Goal: Task Accomplishment & Management: Use online tool/utility

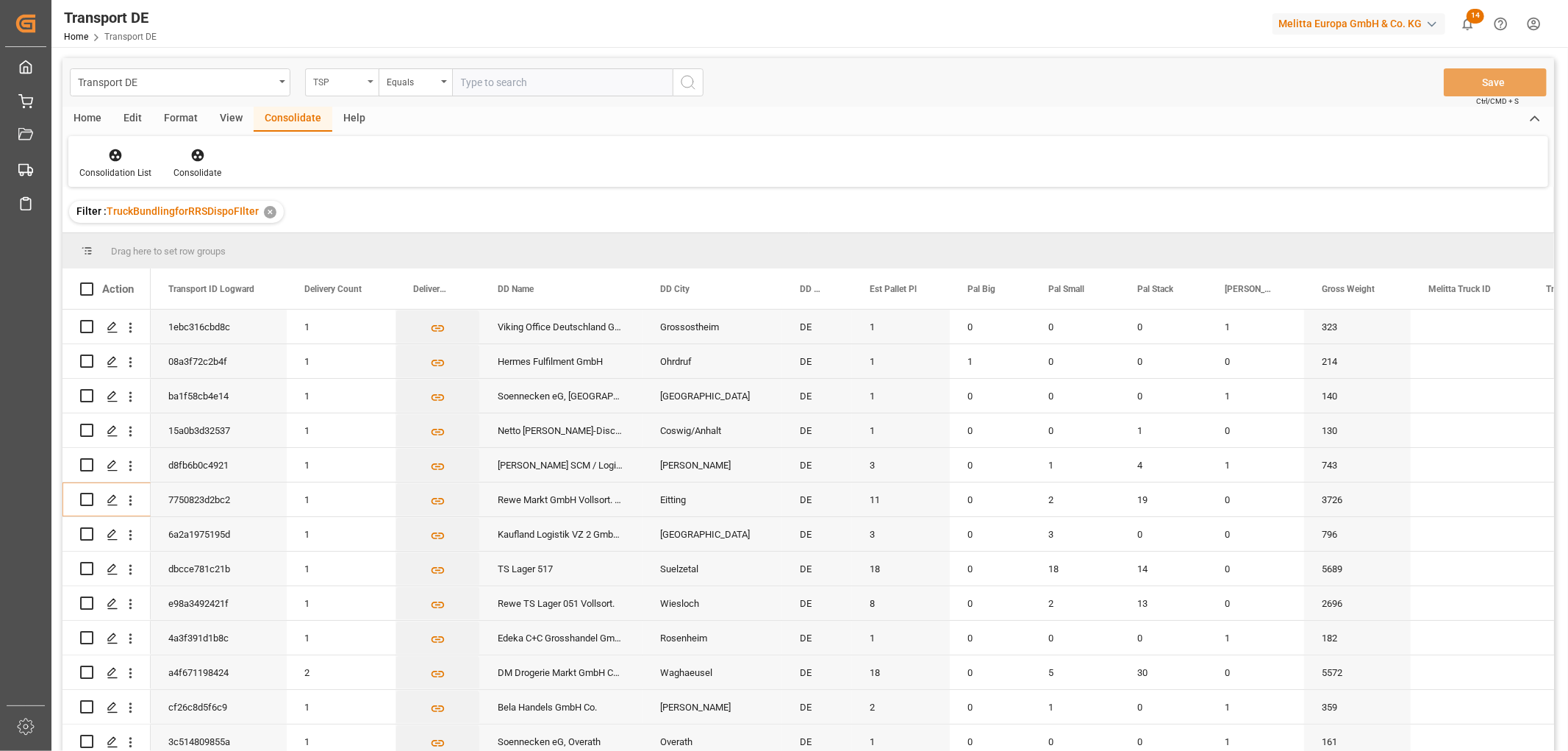
click at [327, 83] on div "TSP" at bounding box center [337, 80] width 50 height 17
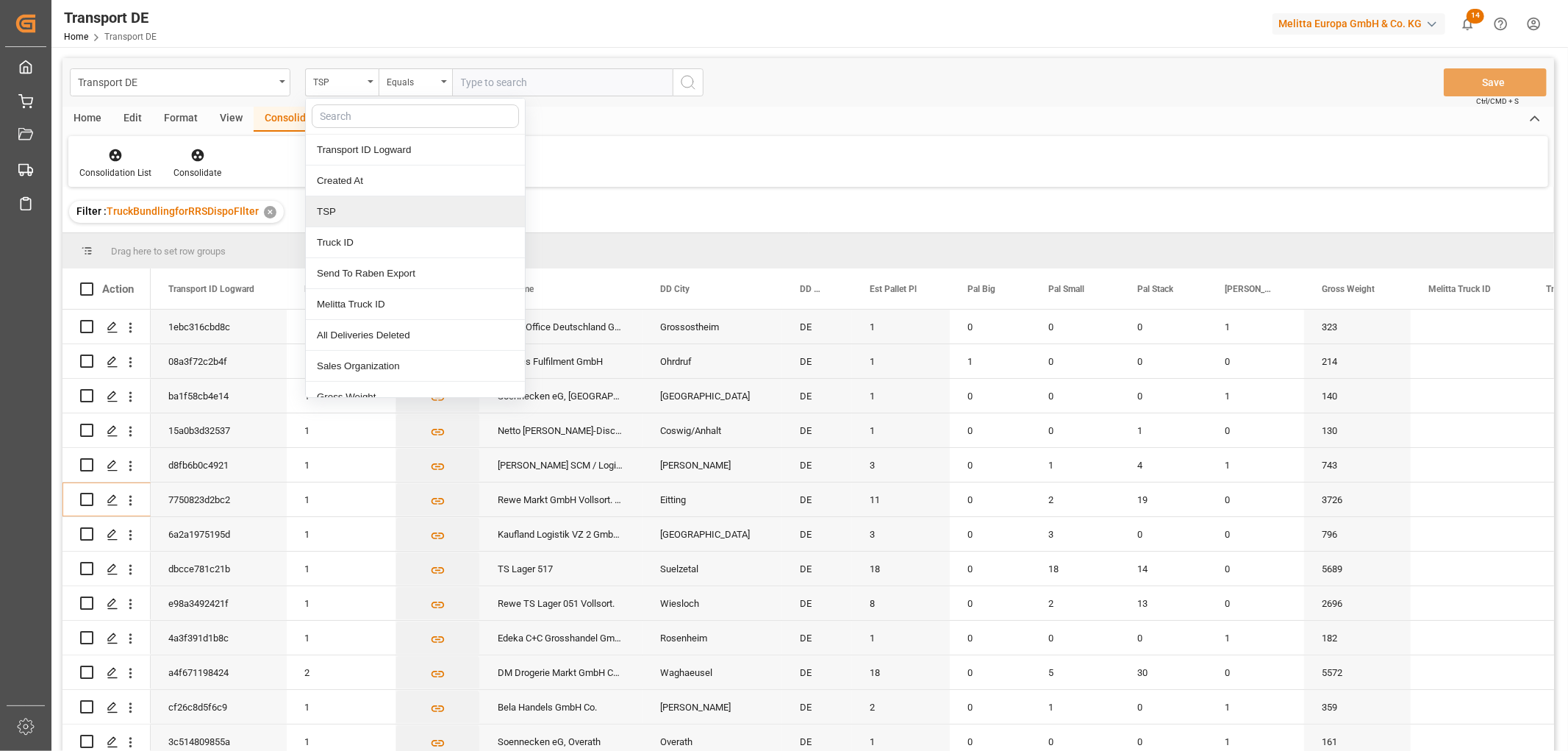
click at [326, 209] on div "TSP" at bounding box center [415, 212] width 219 height 31
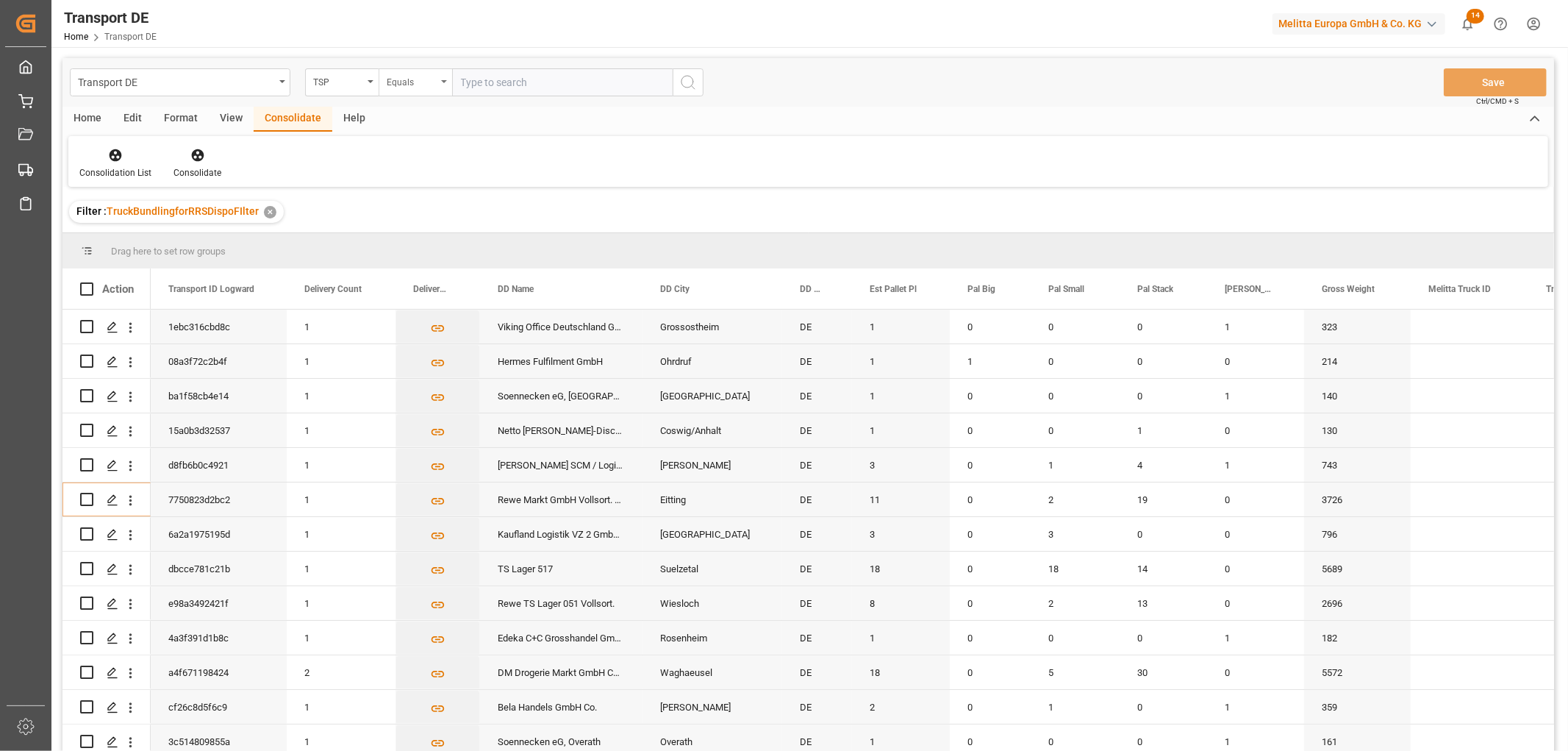
click at [405, 77] on div "Equals" at bounding box center [412, 80] width 50 height 17
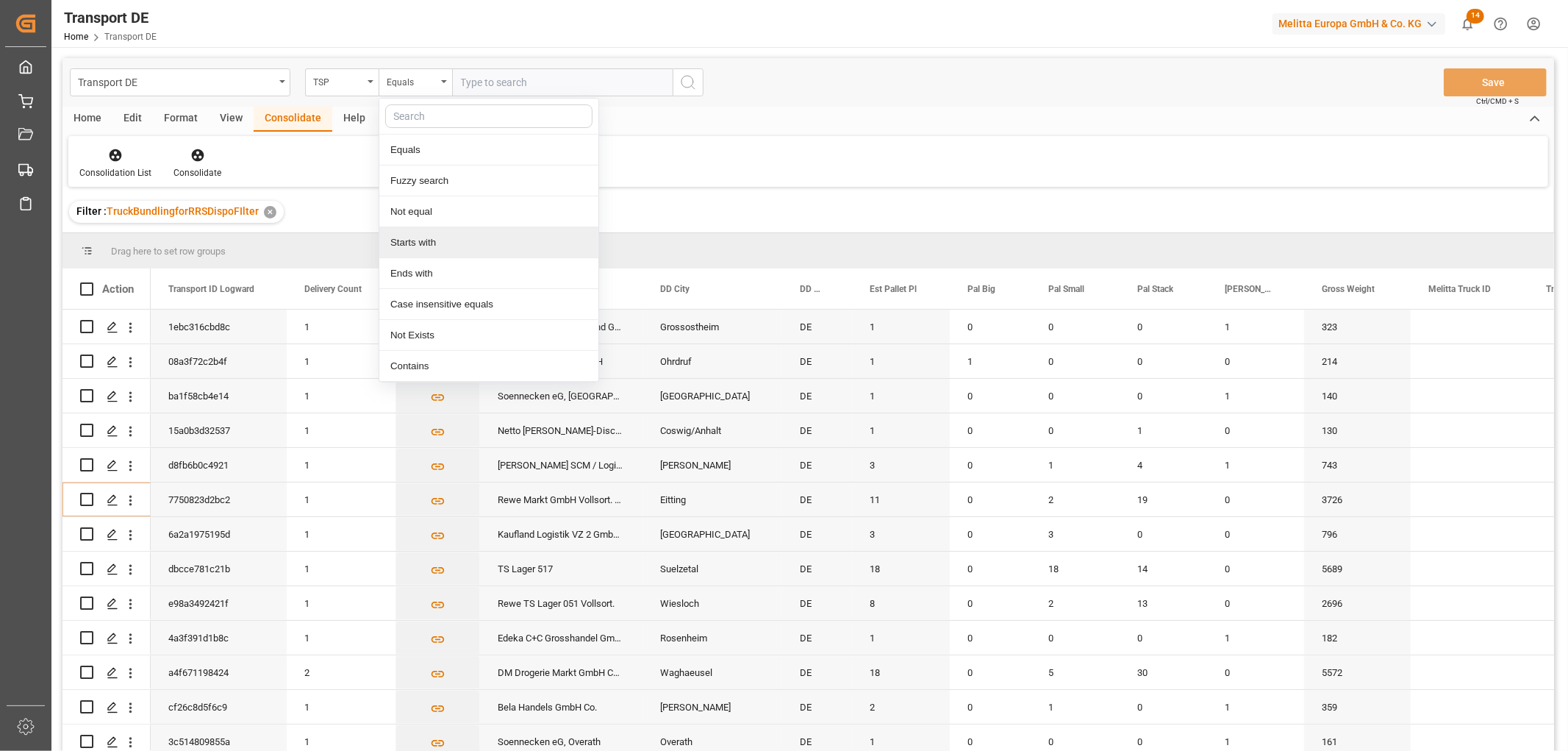
click at [414, 245] on div "Starts with" at bounding box center [489, 243] width 219 height 31
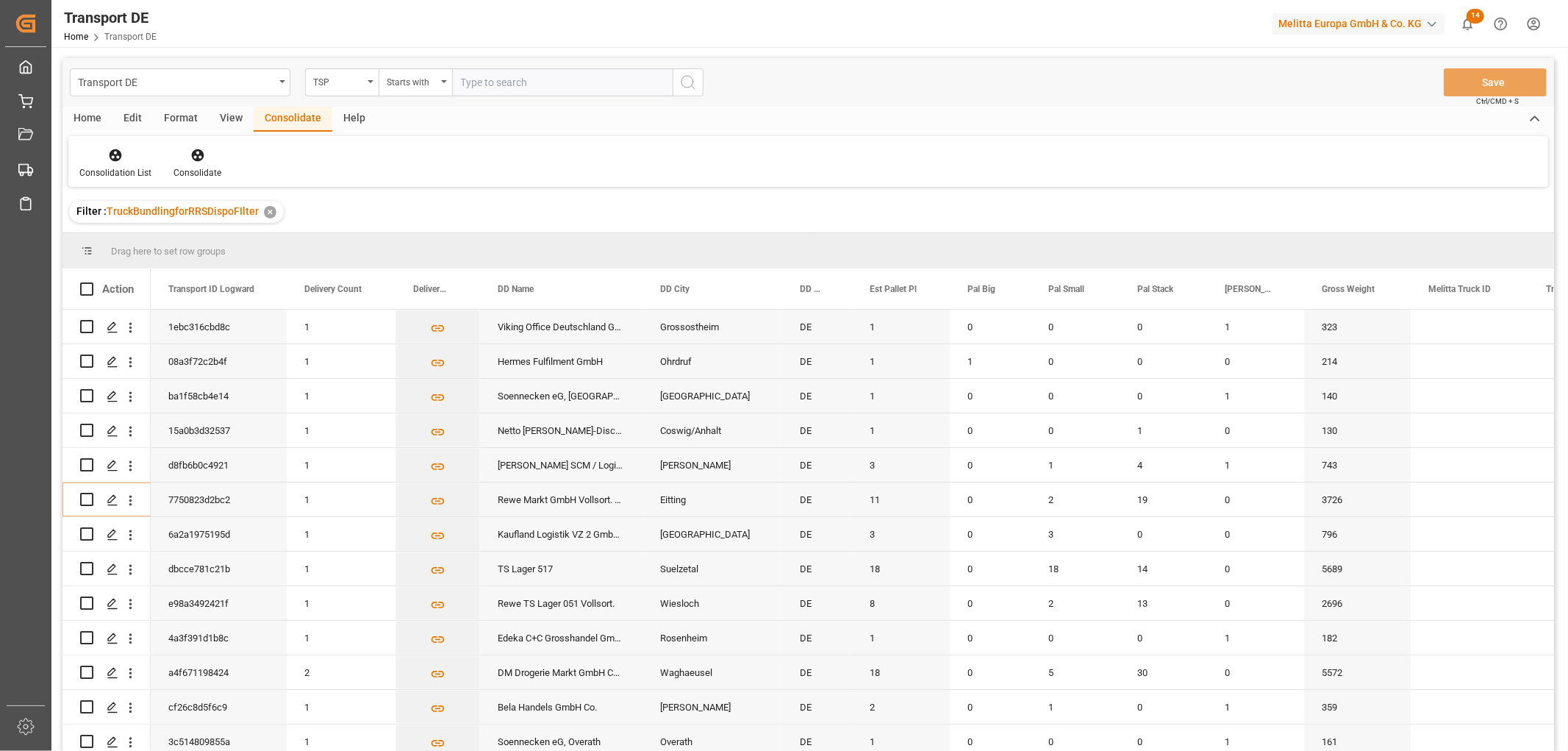
click at [504, 79] on input "text" at bounding box center [562, 82] width 221 height 28
type input "[PERSON_NAME]"
click at [695, 84] on icon "search button" at bounding box center [688, 82] width 18 height 18
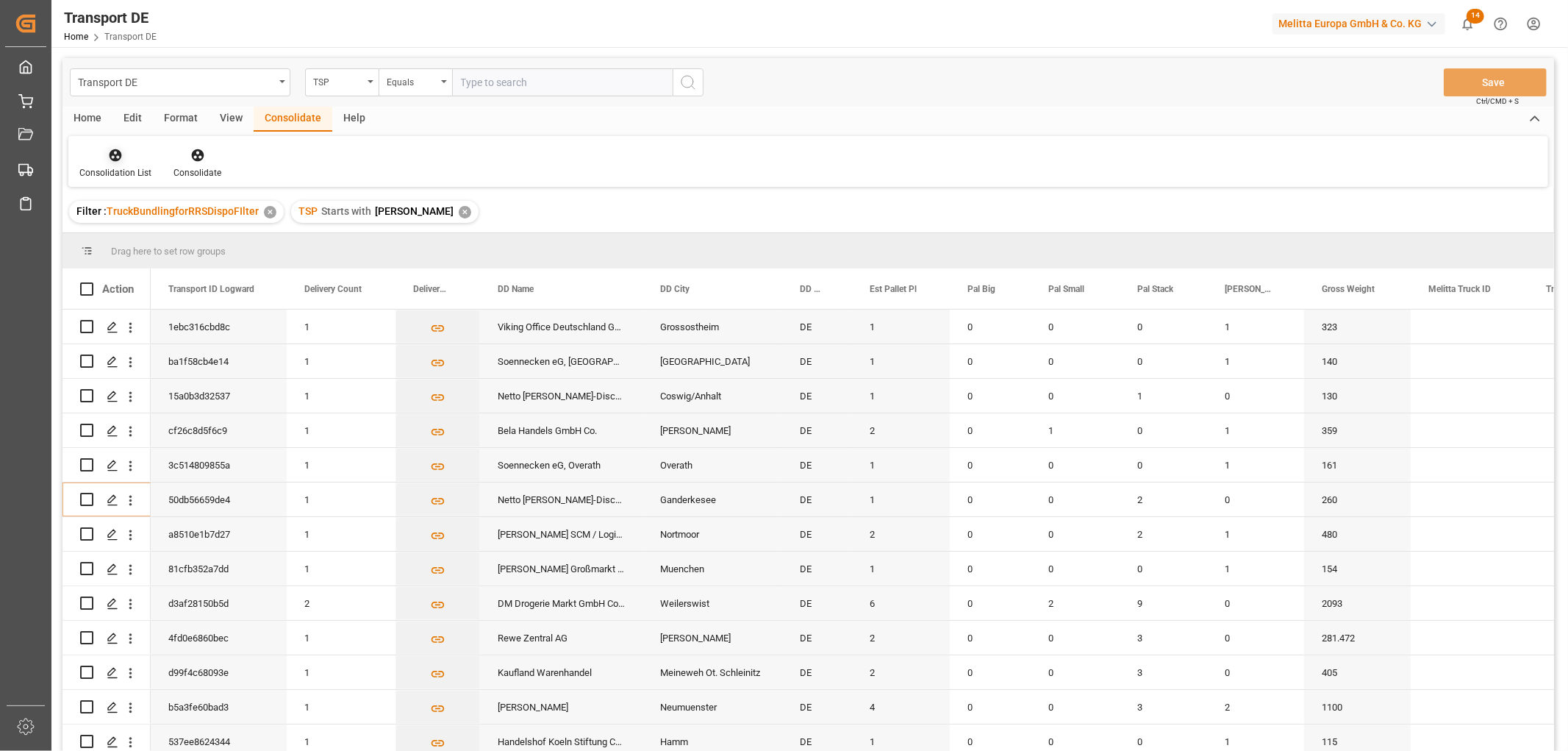
click at [120, 163] on div "Consolidation List" at bounding box center [115, 162] width 94 height 32
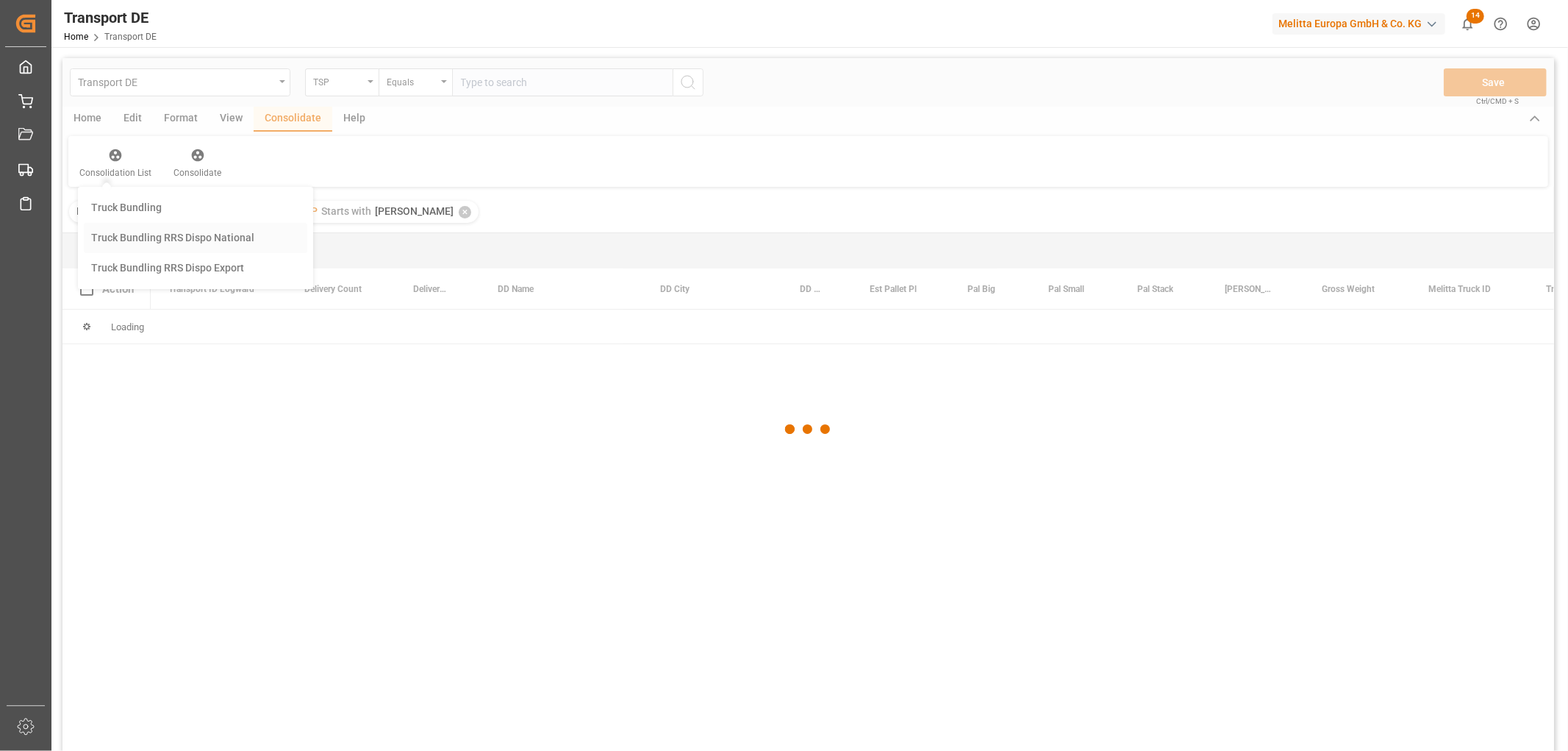
click at [138, 239] on div "Transport DE TSP Equals Save Ctrl/CMD + S Home Edit Format View Consolidate Hel…" at bounding box center [808, 423] width 1492 height 731
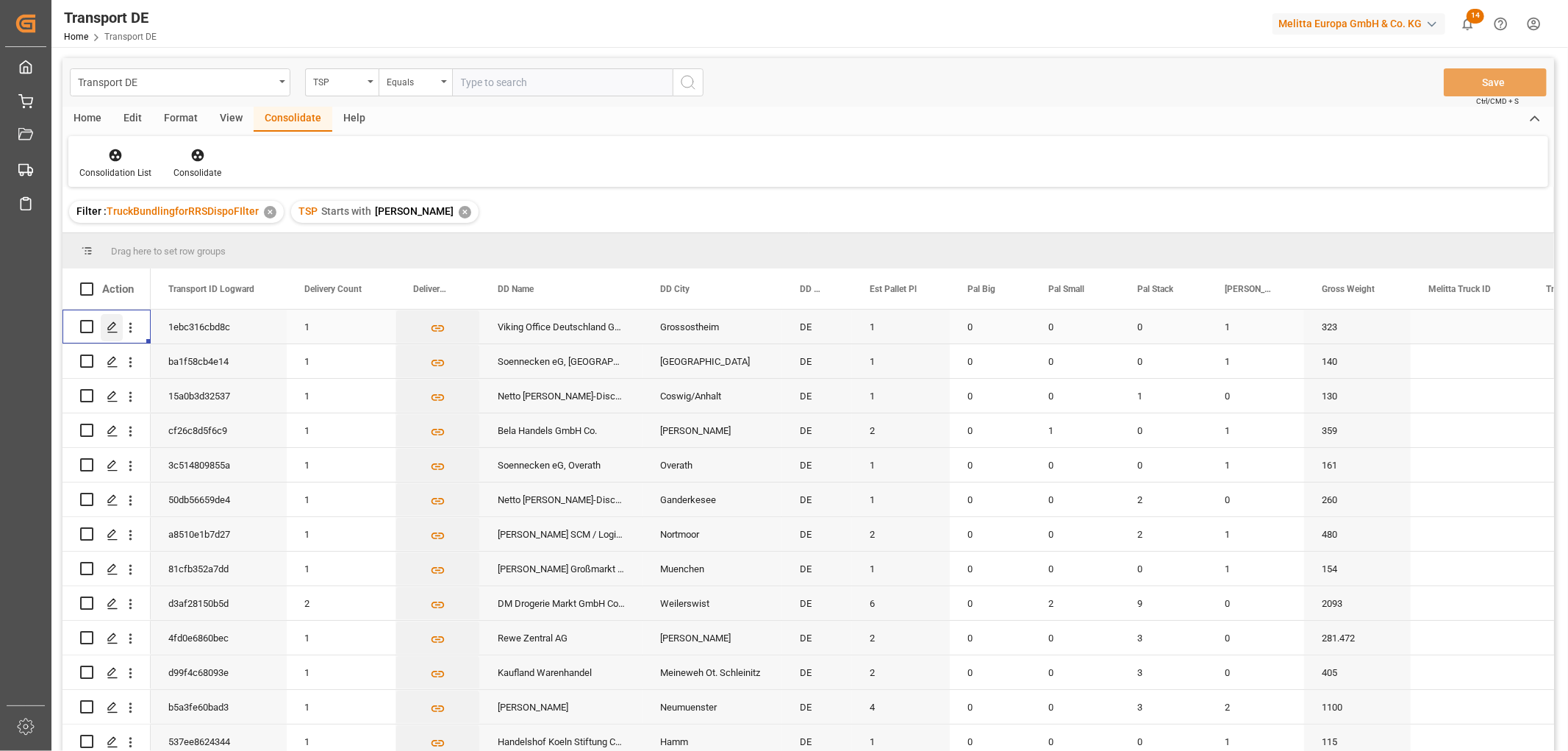
click at [111, 331] on icon "Press SPACE to select this row." at bounding box center [112, 328] width 12 height 12
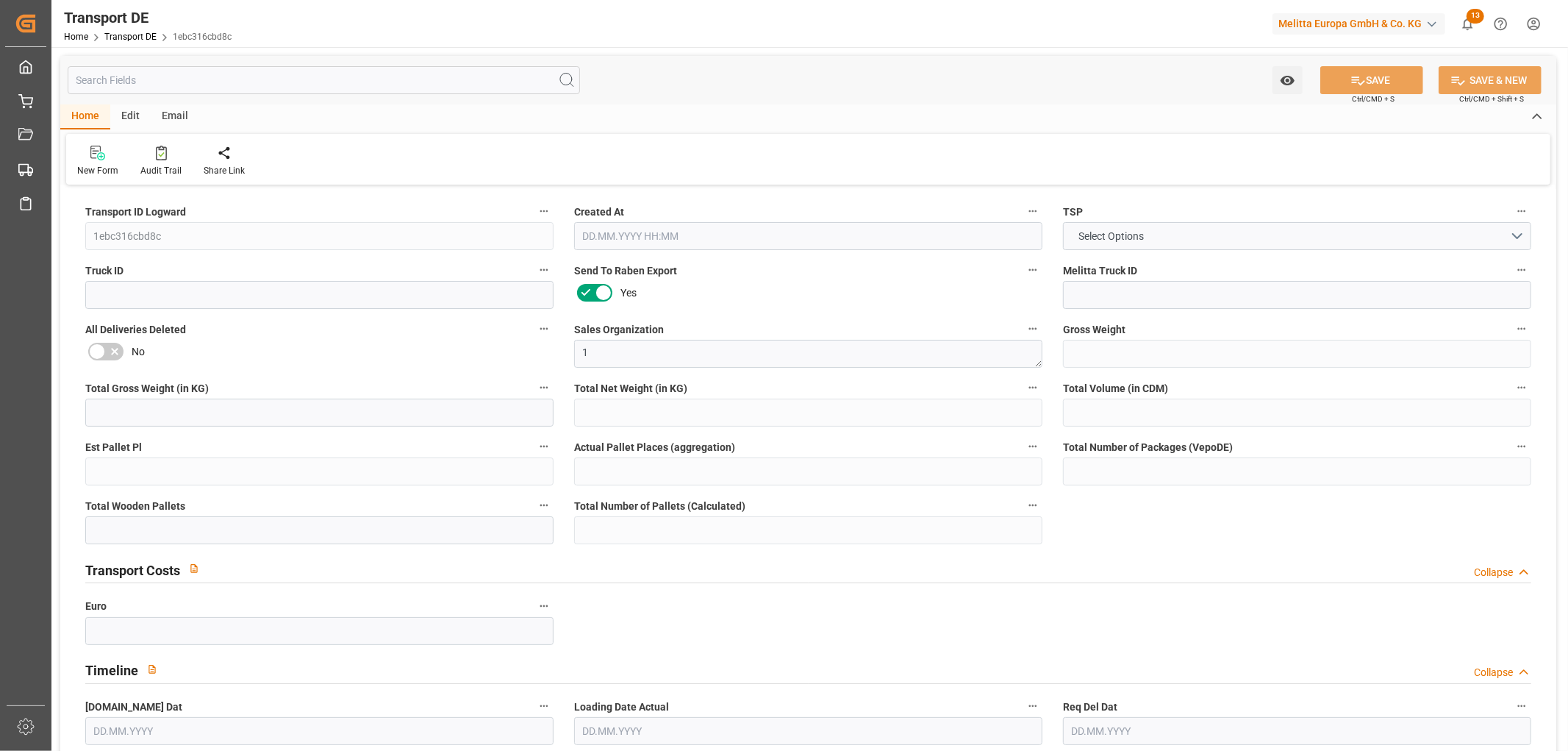
type input "323"
type input "286.584"
type input "274.888"
type input "1248.84"
type input "1"
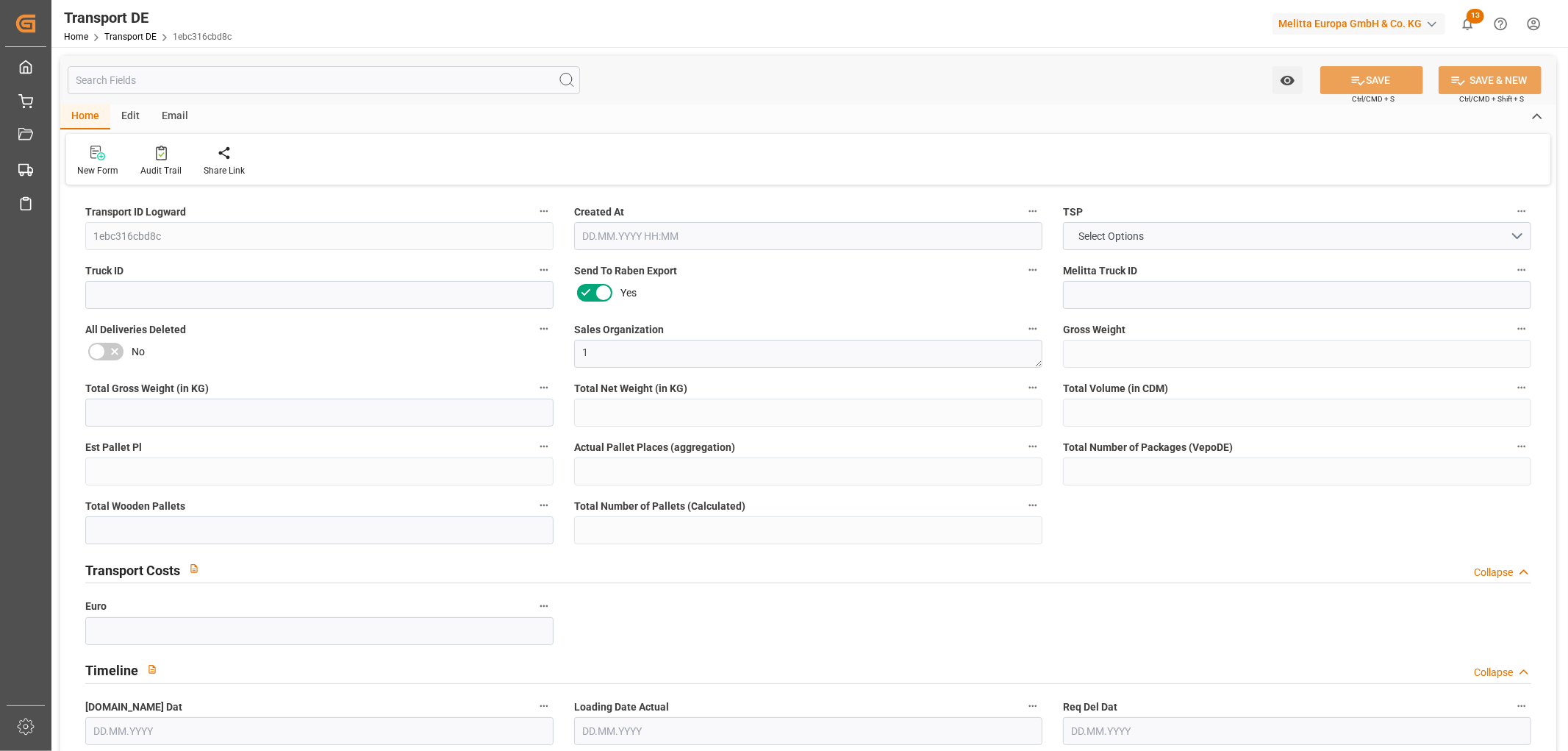
type input "0"
type input "1"
type input "0"
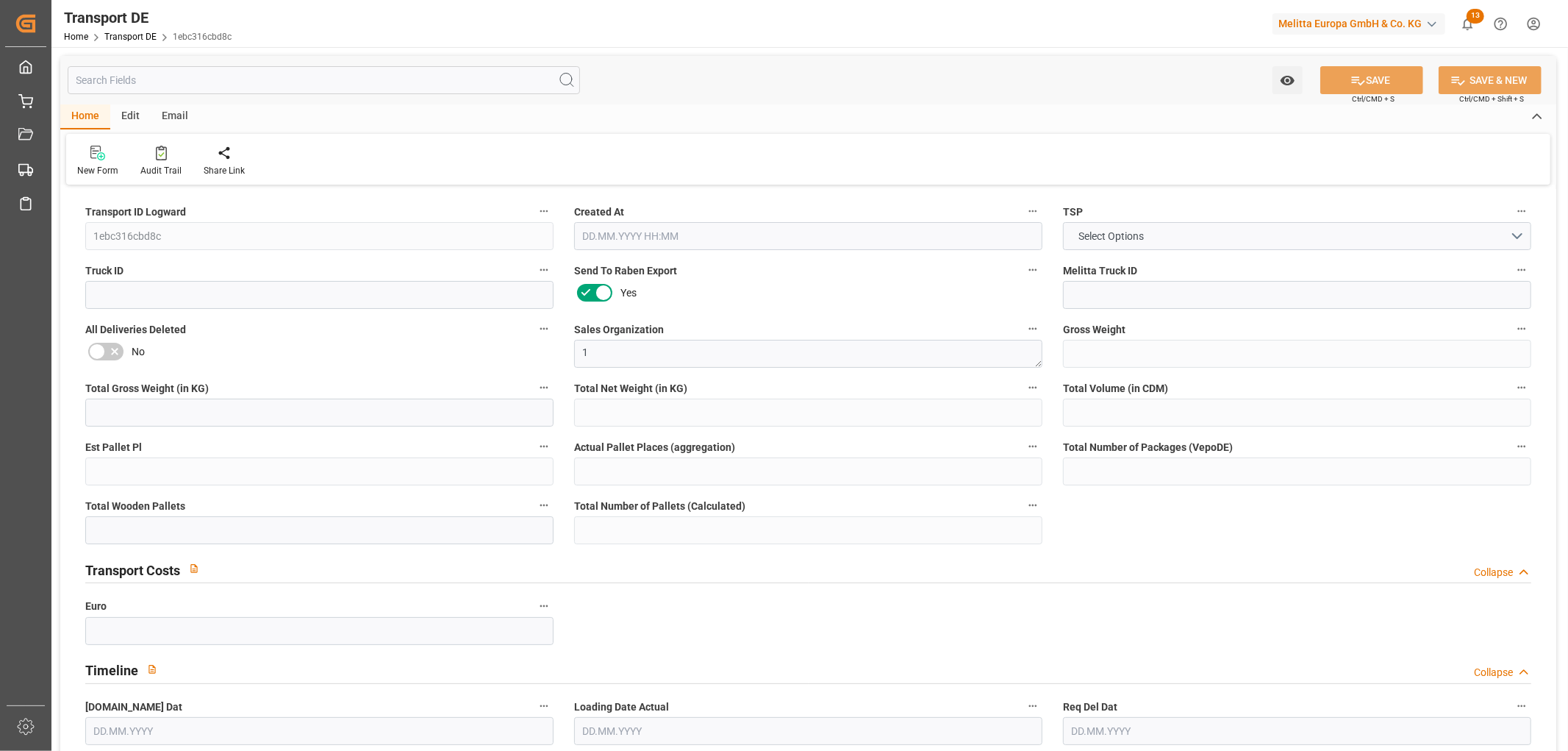
type input "63"
type input "0"
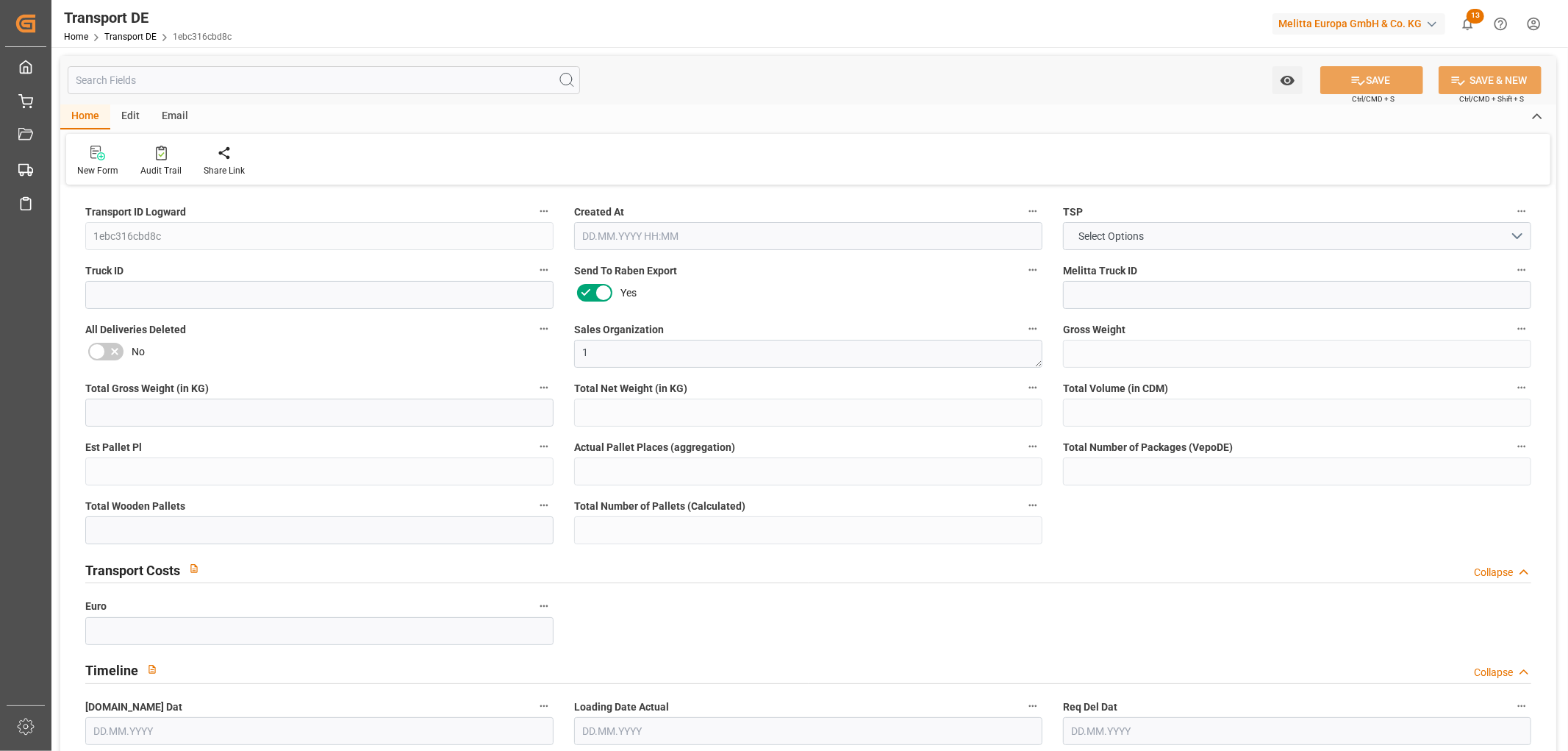
type input "0"
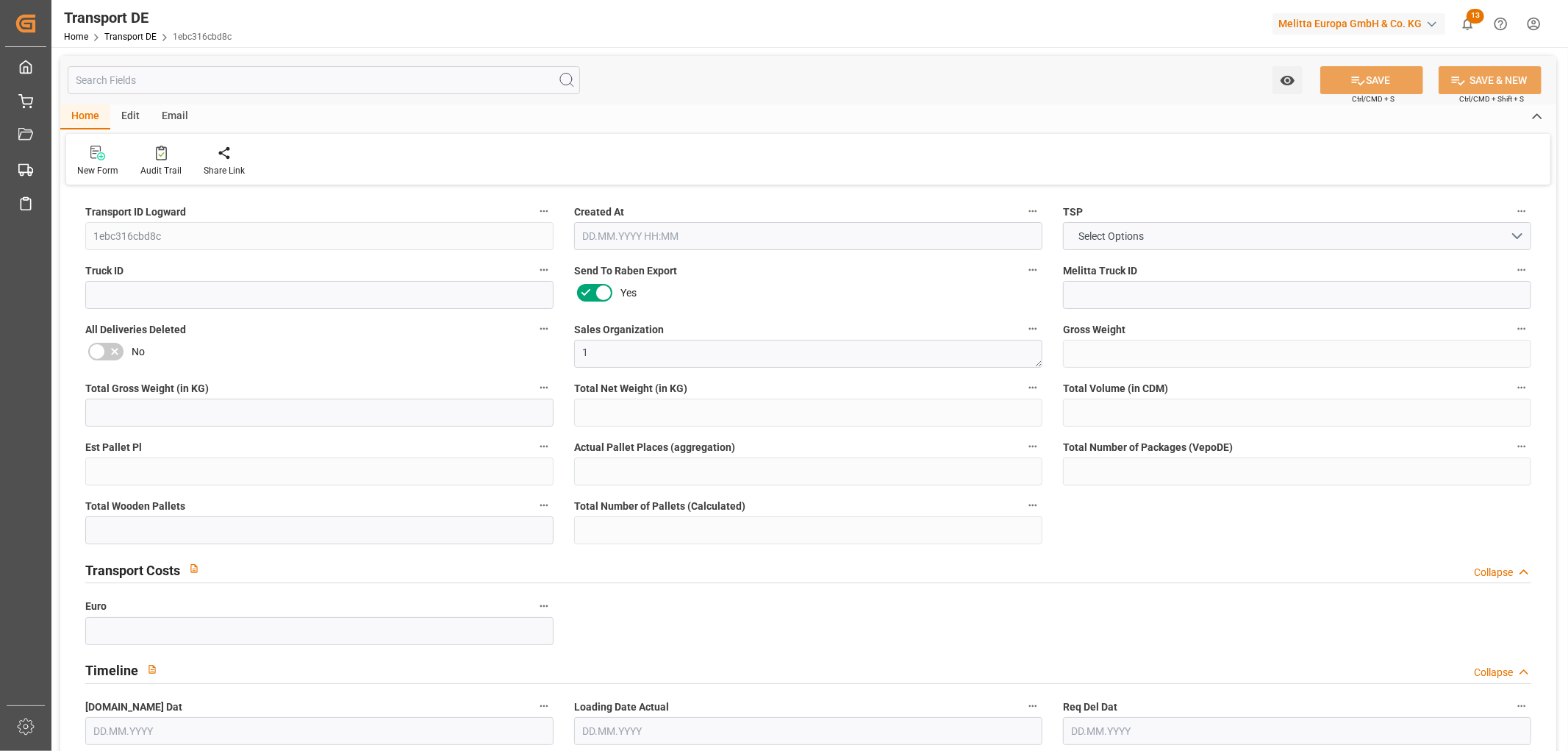
type input "0"
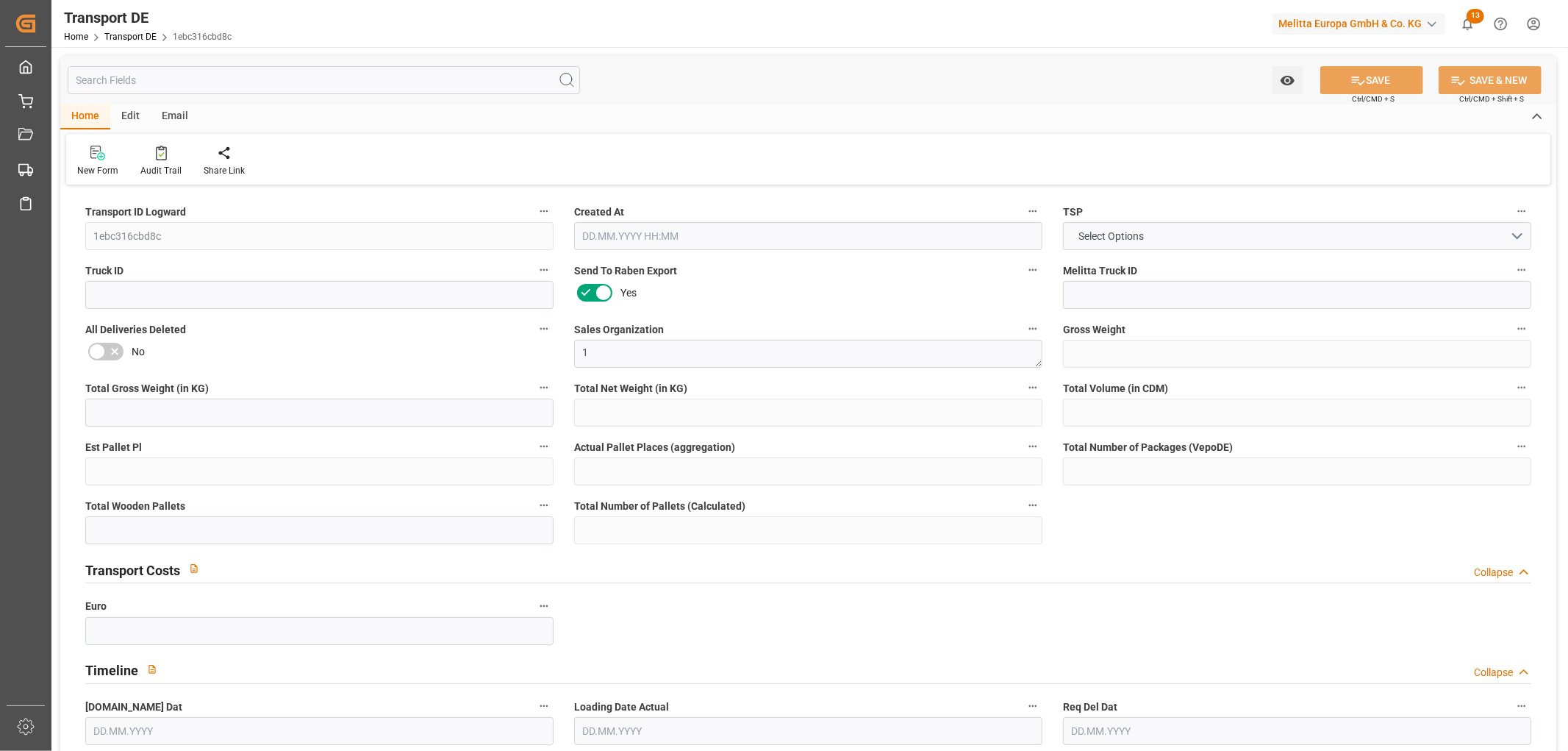
type input "0"
type input "1"
type input "0"
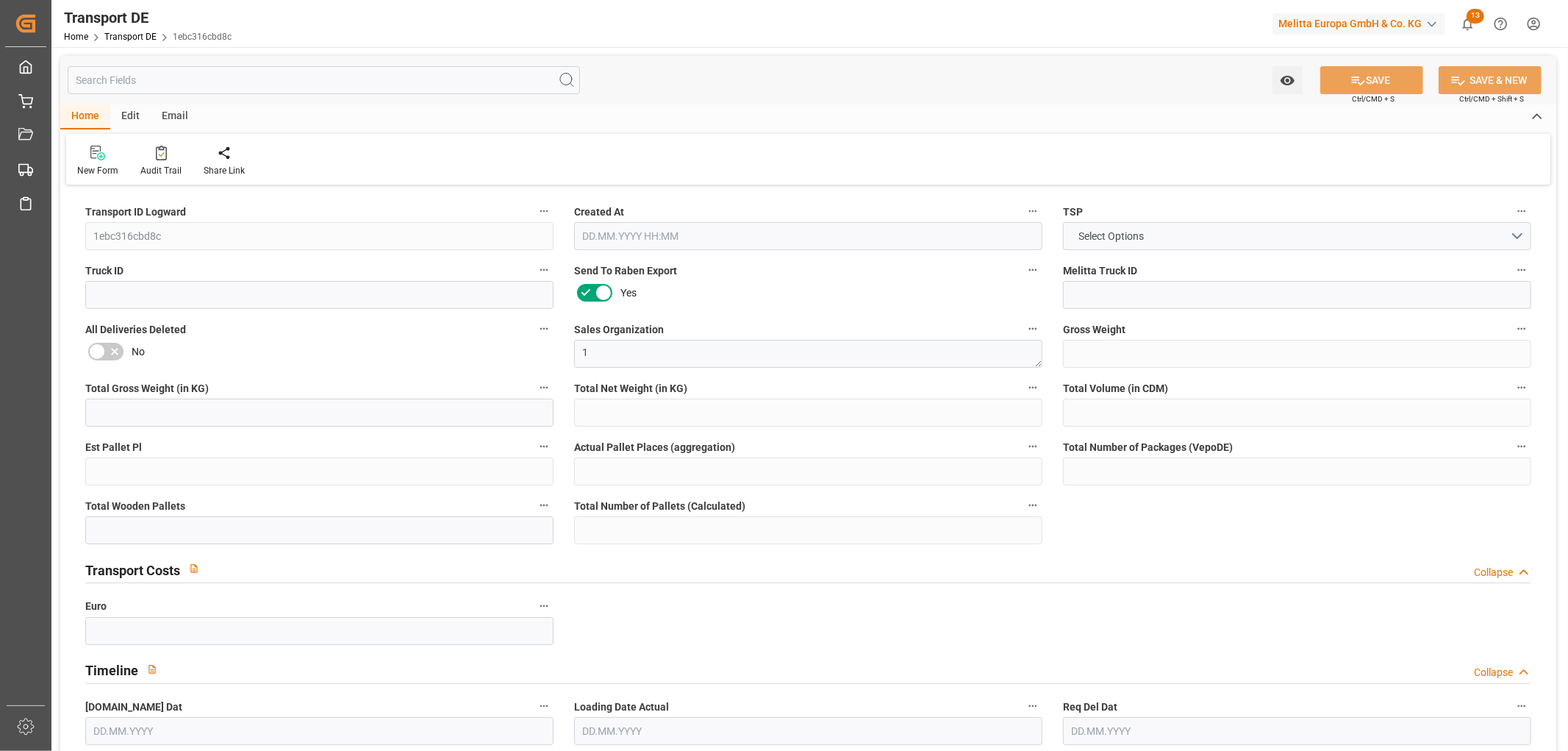
type input "110"
type input "83.2014"
type input "50.4314"
type input "[DATE] 23:04"
type input "[DATE]"
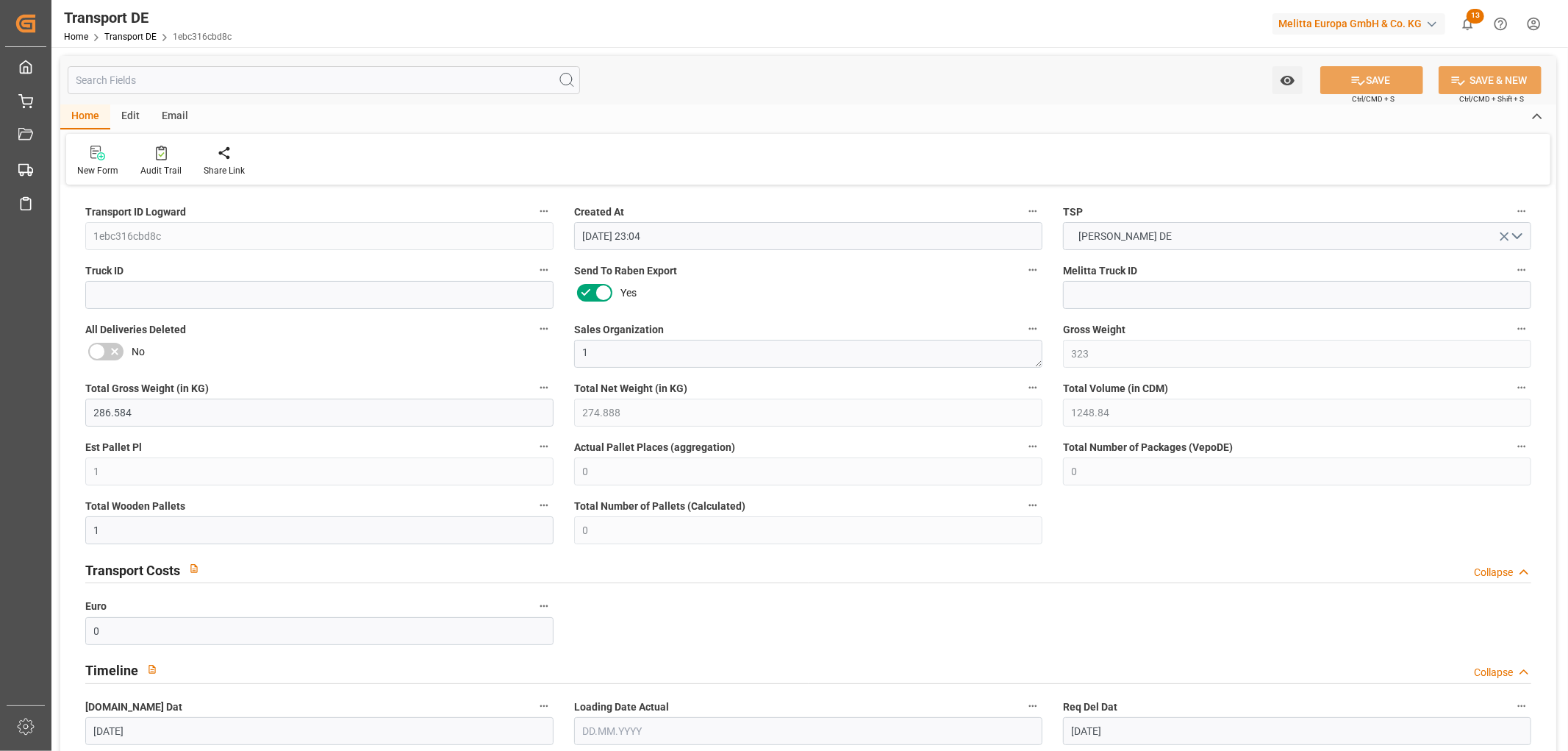
type input "[DATE]"
drag, startPoint x: 17, startPoint y: 1, endPoint x: 730, endPoint y: 152, distance: 728.8
click at [730, 152] on div "New Form Audit Trail Manual PO Creation Share Link" at bounding box center [808, 159] width 1484 height 51
